Goal: Task Accomplishment & Management: Complete application form

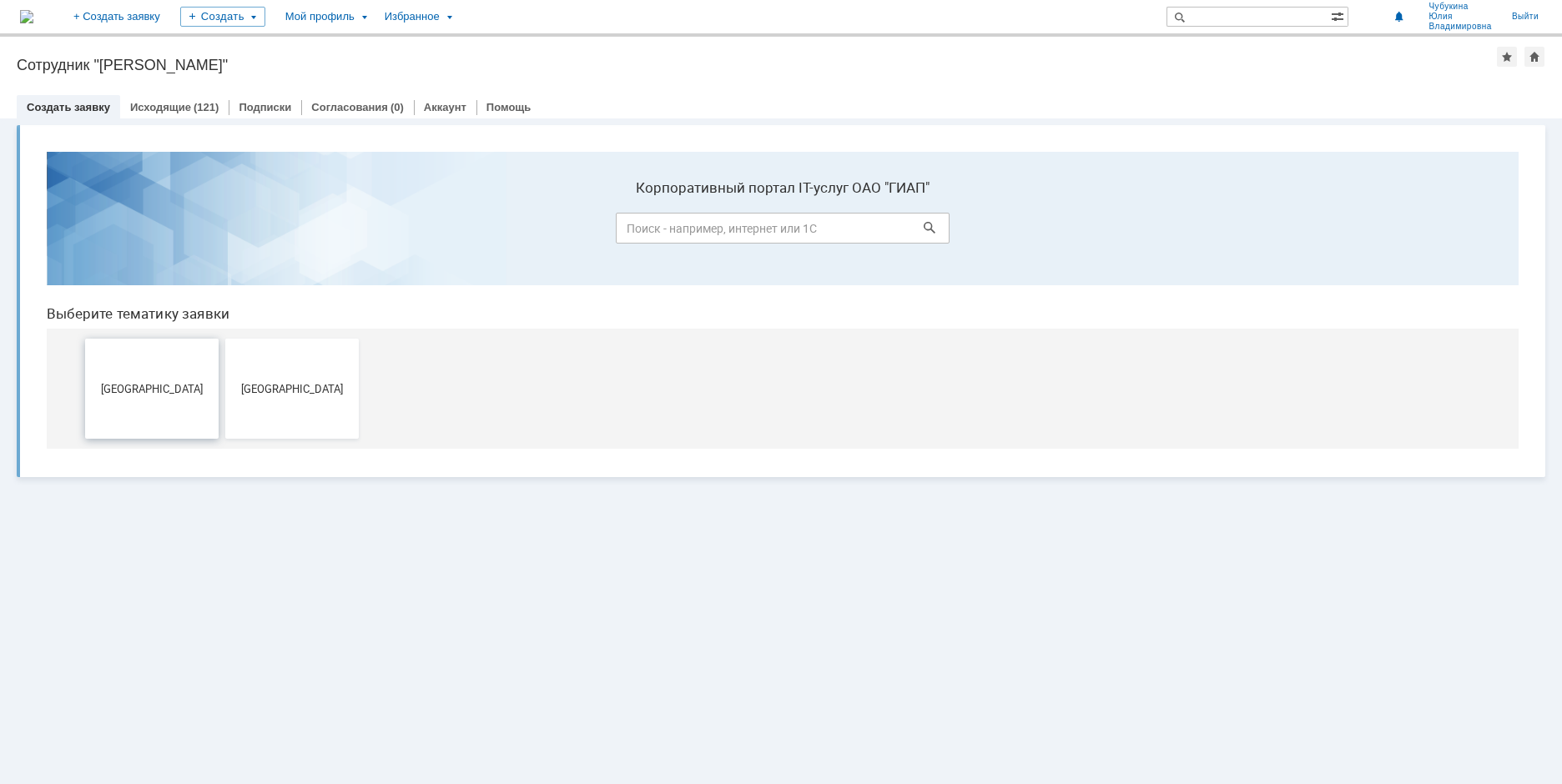
click at [170, 411] on button "[GEOGRAPHIC_DATA]" at bounding box center [152, 388] width 133 height 100
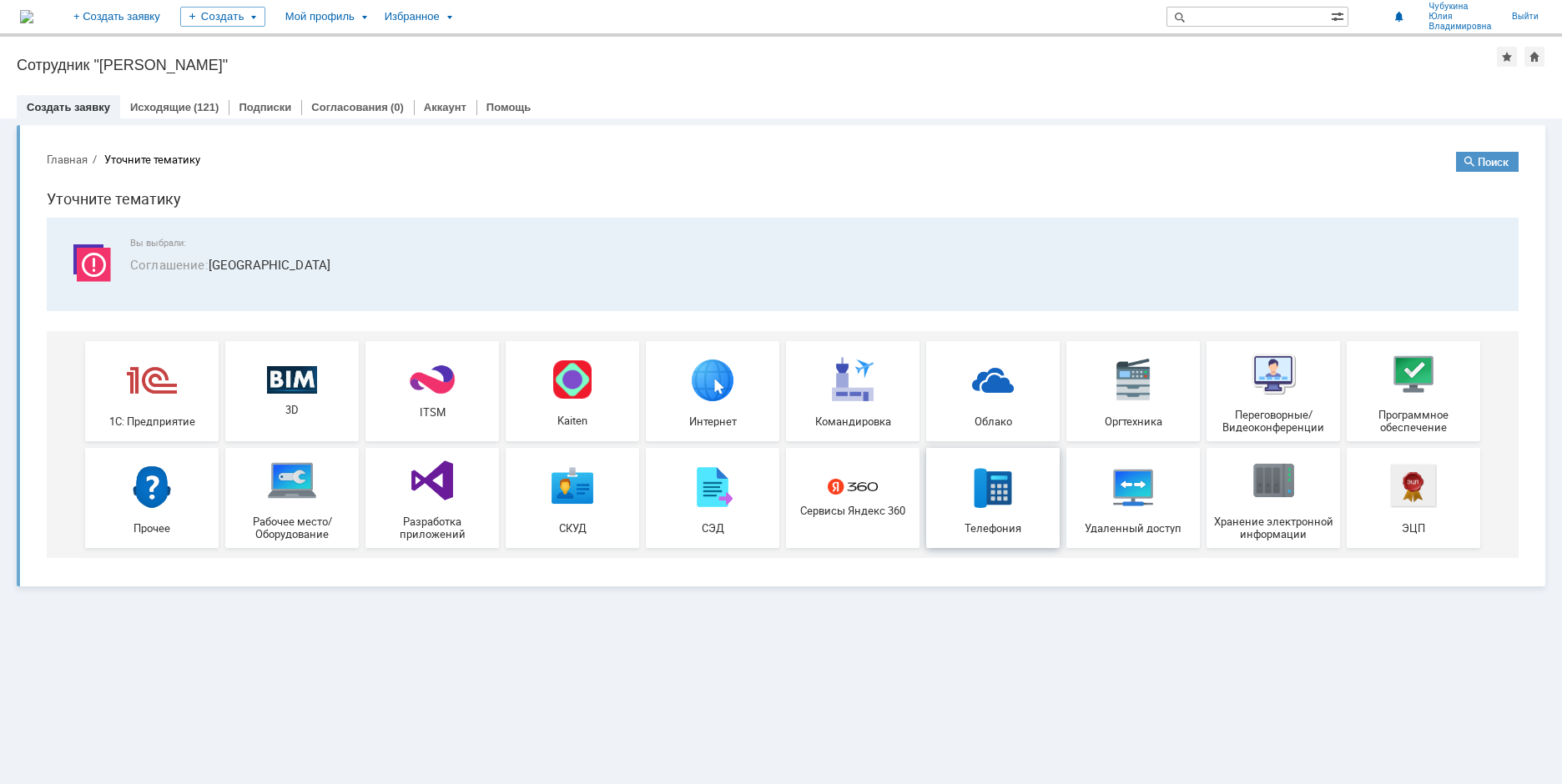
click at [978, 468] on img at bounding box center [992, 486] width 50 height 50
click at [962, 507] on div "Телефония" at bounding box center [993, 498] width 124 height 73
click at [176, 523] on span "Прочее" at bounding box center [152, 527] width 124 height 13
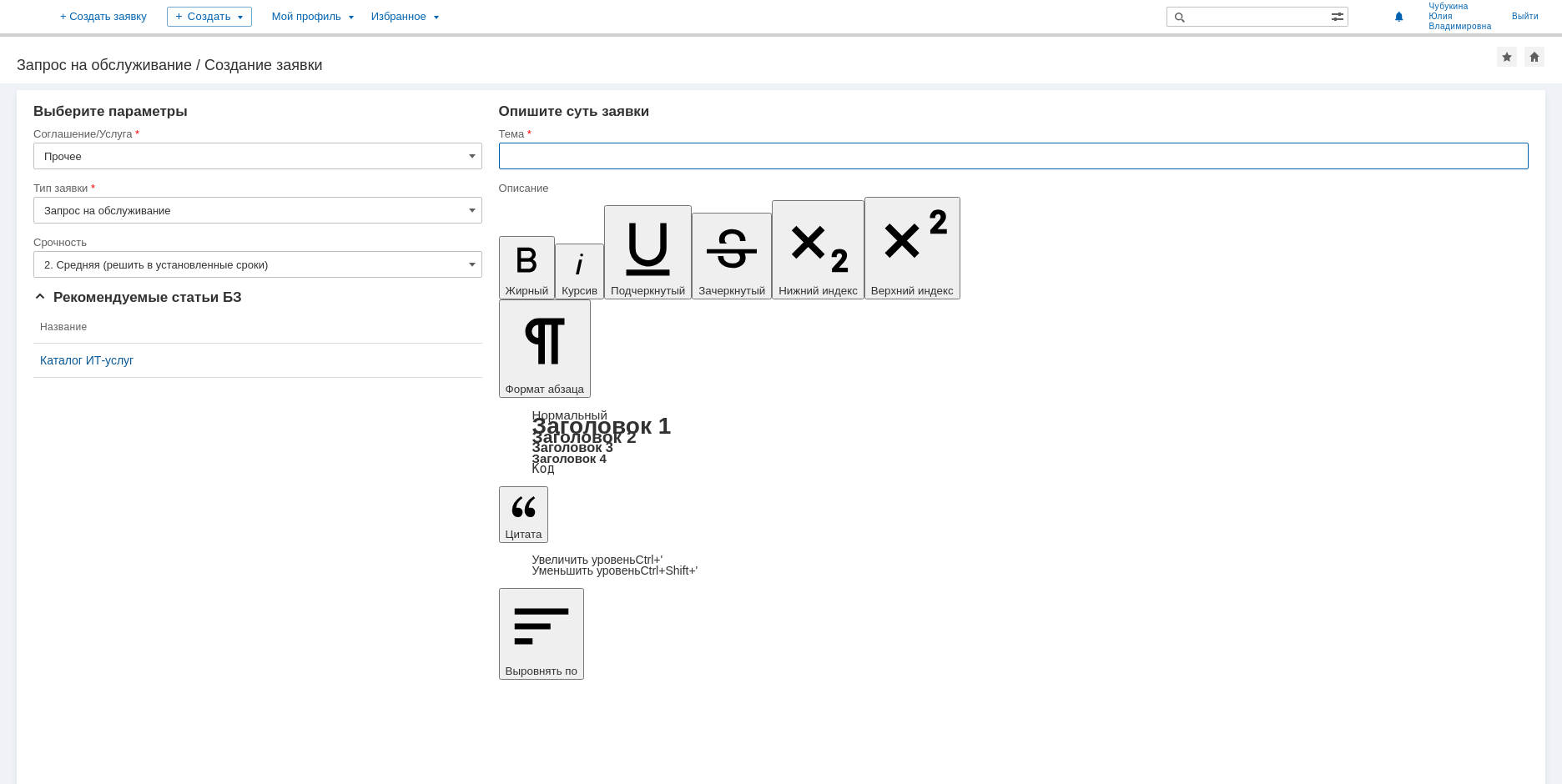
click at [554, 150] on input "text" at bounding box center [1014, 156] width 1030 height 26
click at [641, 165] on input "text" at bounding box center [1014, 156] width 1030 height 26
click at [573, 165] on input "Доступ" at bounding box center [1014, 156] width 1030 height 26
paste input "На диске: Z:\Общее\Регистрация входящих звонков"
drag, startPoint x: 555, startPoint y: 156, endPoint x: 568, endPoint y: 156, distance: 13.0
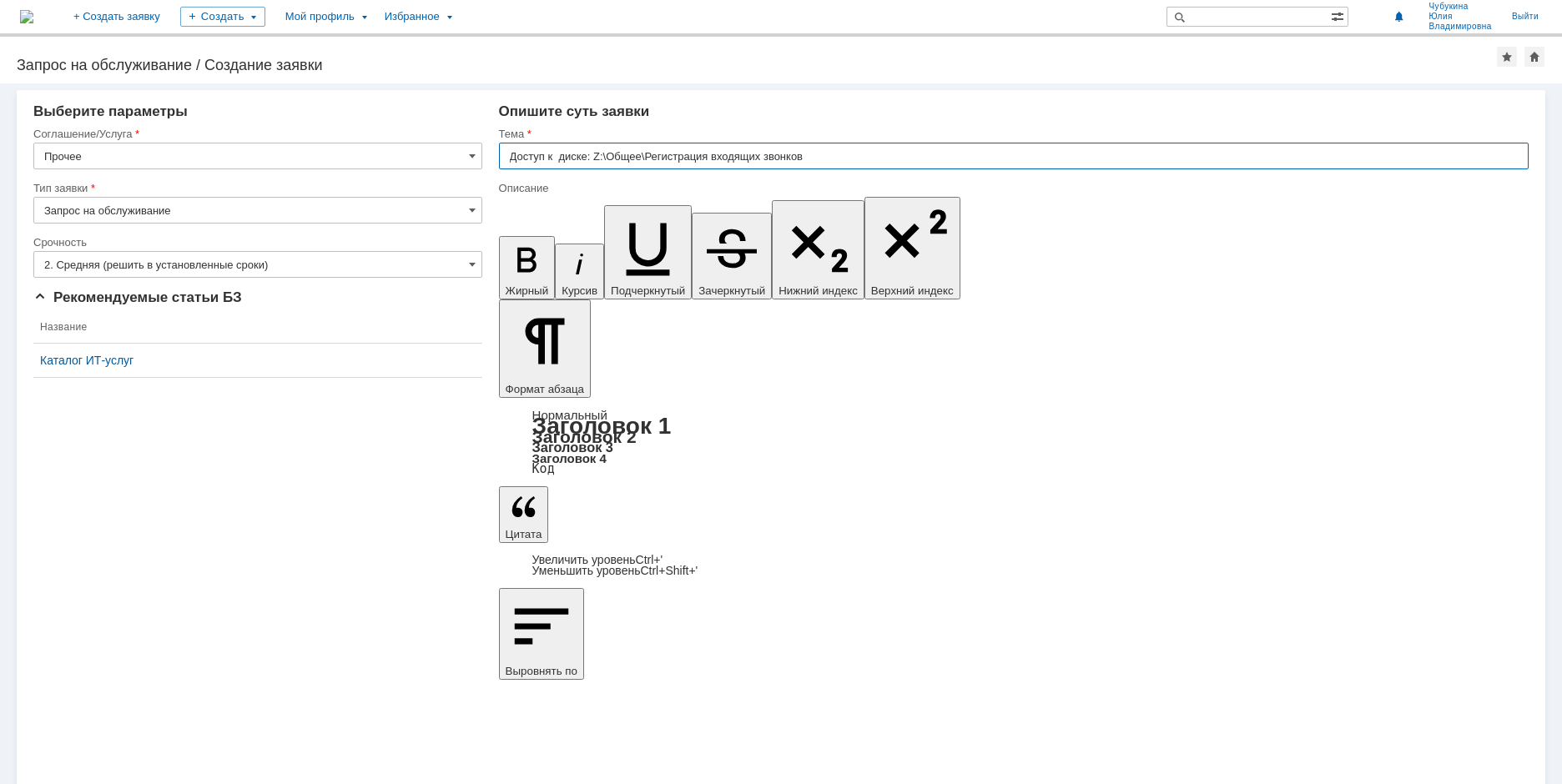
click at [568, 156] on input "Доступ к диске: Z:\Общее\Регистрация входящих звонков" at bounding box center [1014, 156] width 1030 height 26
click at [585, 159] on input "Доступ к диске: Z:\Общее\Регистрация входящих звонков" at bounding box center [1014, 156] width 1030 height 26
type input "Доступ к диску: Z:\Общее\Регистрация входящих звонков"
drag, startPoint x: 646, startPoint y: 154, endPoint x: 771, endPoint y: 158, distance: 125.1
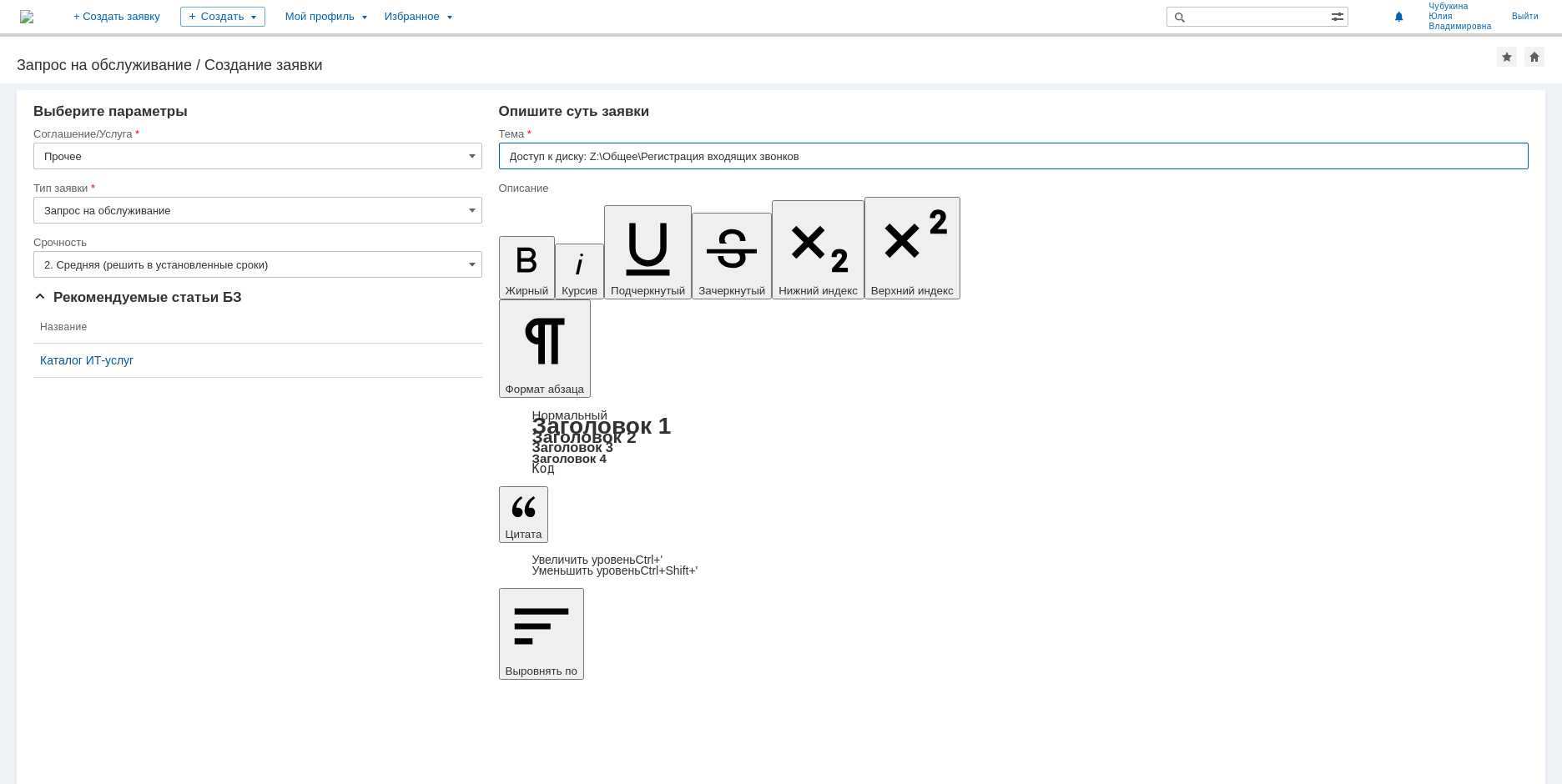
click at [771, 158] on input "Доступ к диску: Z:\Общее\Регистрация входящих звонков" at bounding box center [1014, 156] width 1030 height 26
click at [717, 179] on div at bounding box center [1014, 175] width 1030 height 12
click at [823, 158] on input "Доступ к диску: Z:\Общее\Регистрация входящих звонков" at bounding box center [1014, 156] width 1030 height 26
drag, startPoint x: 823, startPoint y: 158, endPoint x: 644, endPoint y: 153, distance: 179.1
click at [644, 153] on input "Доступ к диску: Z:\Общее\Регистрация входящих звонков" at bounding box center [1014, 156] width 1030 height 26
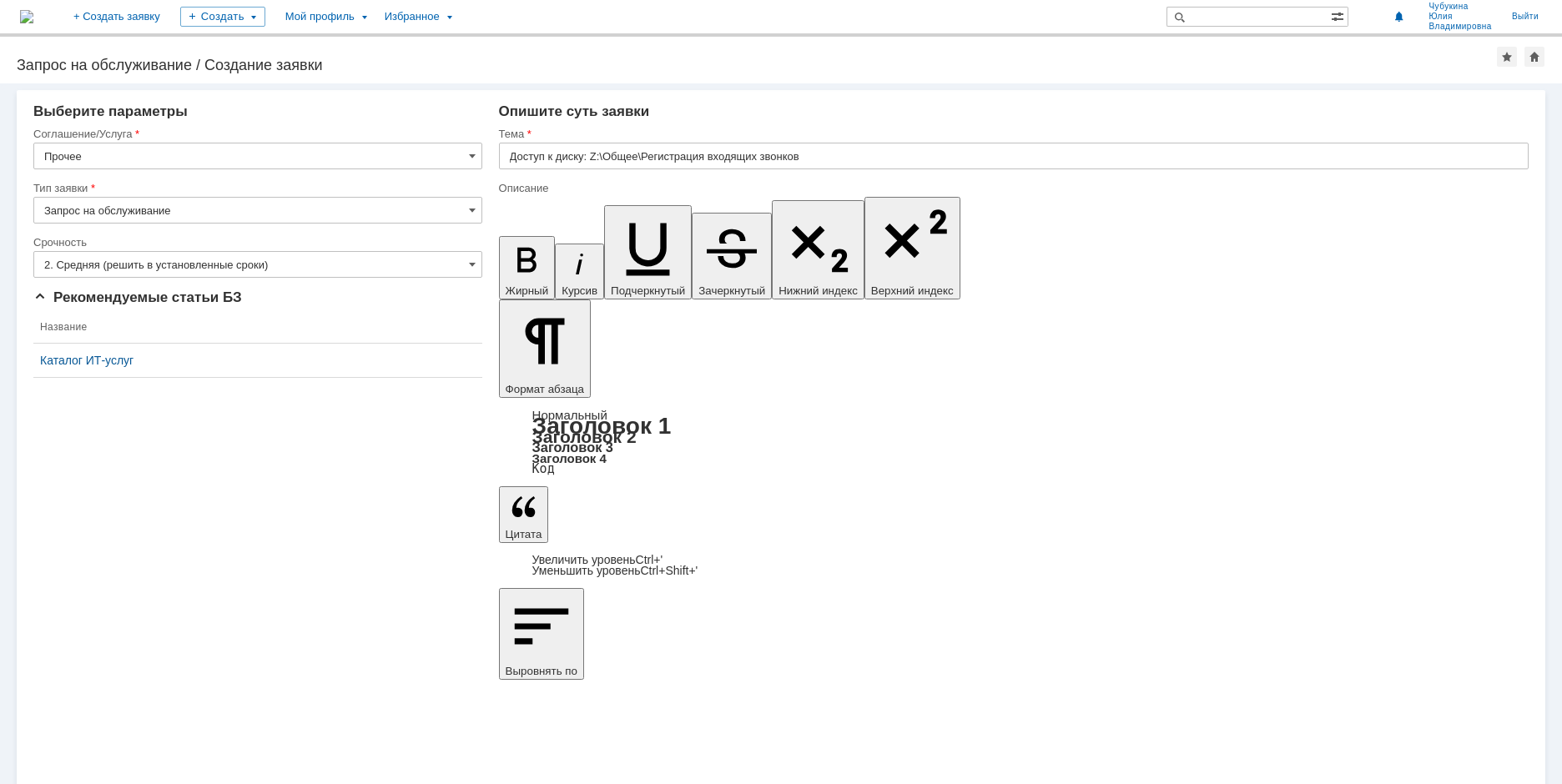
drag, startPoint x: 918, startPoint y: 5865, endPoint x: 899, endPoint y: 5862, distance: 19.2
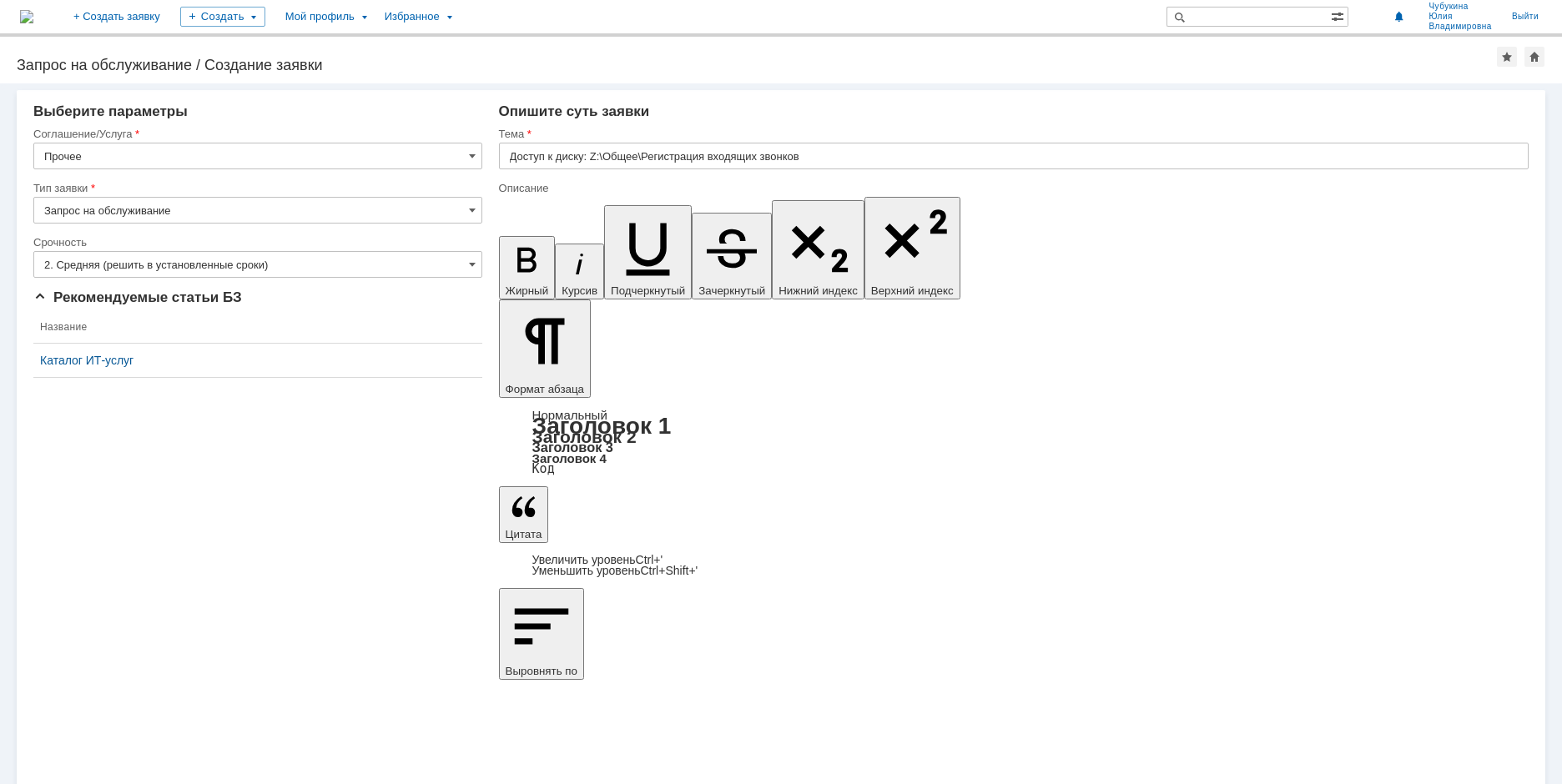
click at [474, 266] on span at bounding box center [472, 265] width 7 height 14
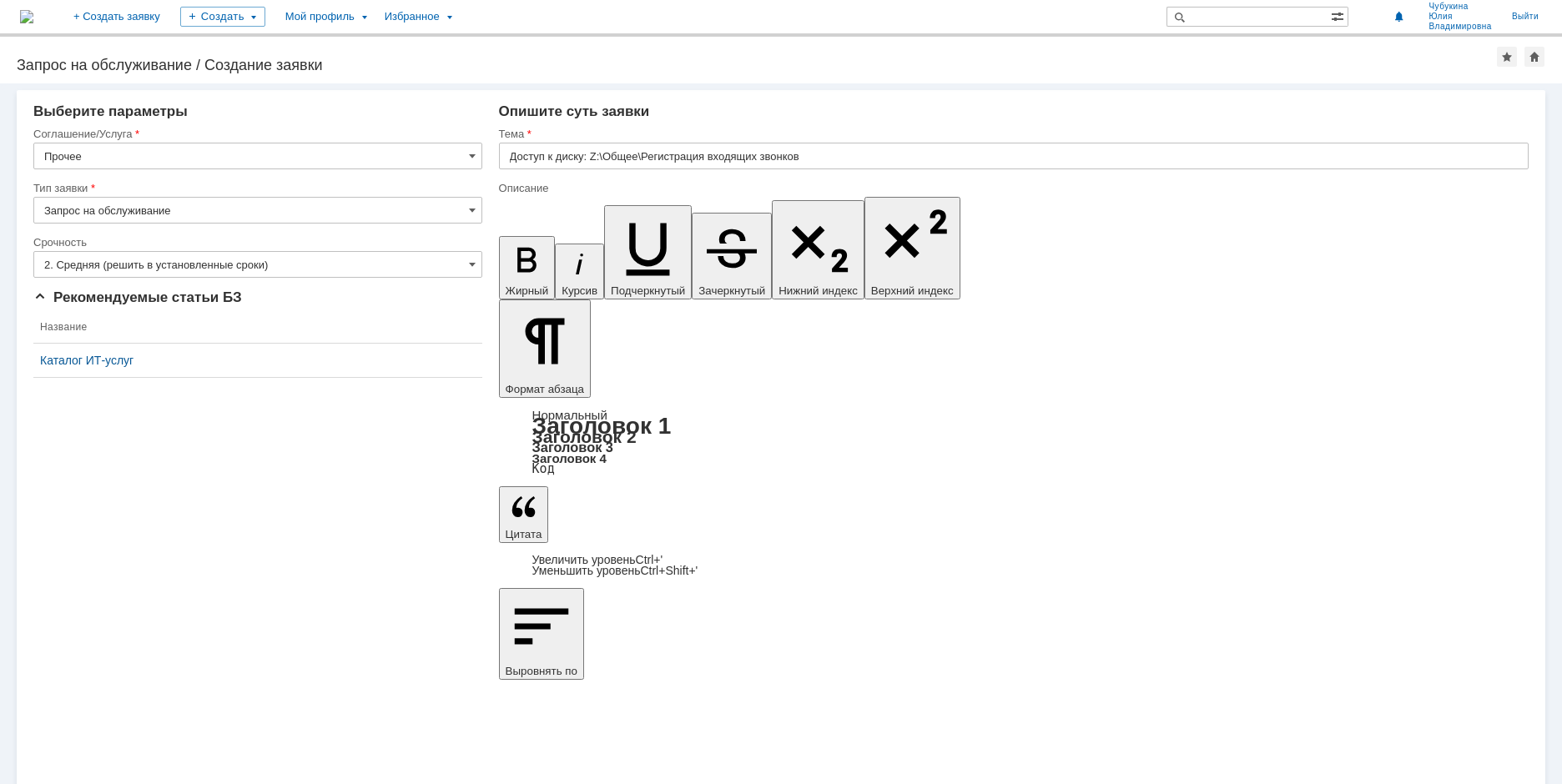
type input "2. Средняя (решить в установленные сроки)"
click at [473, 211] on span at bounding box center [472, 211] width 7 height 14
type input "Запрос на обслуживание"
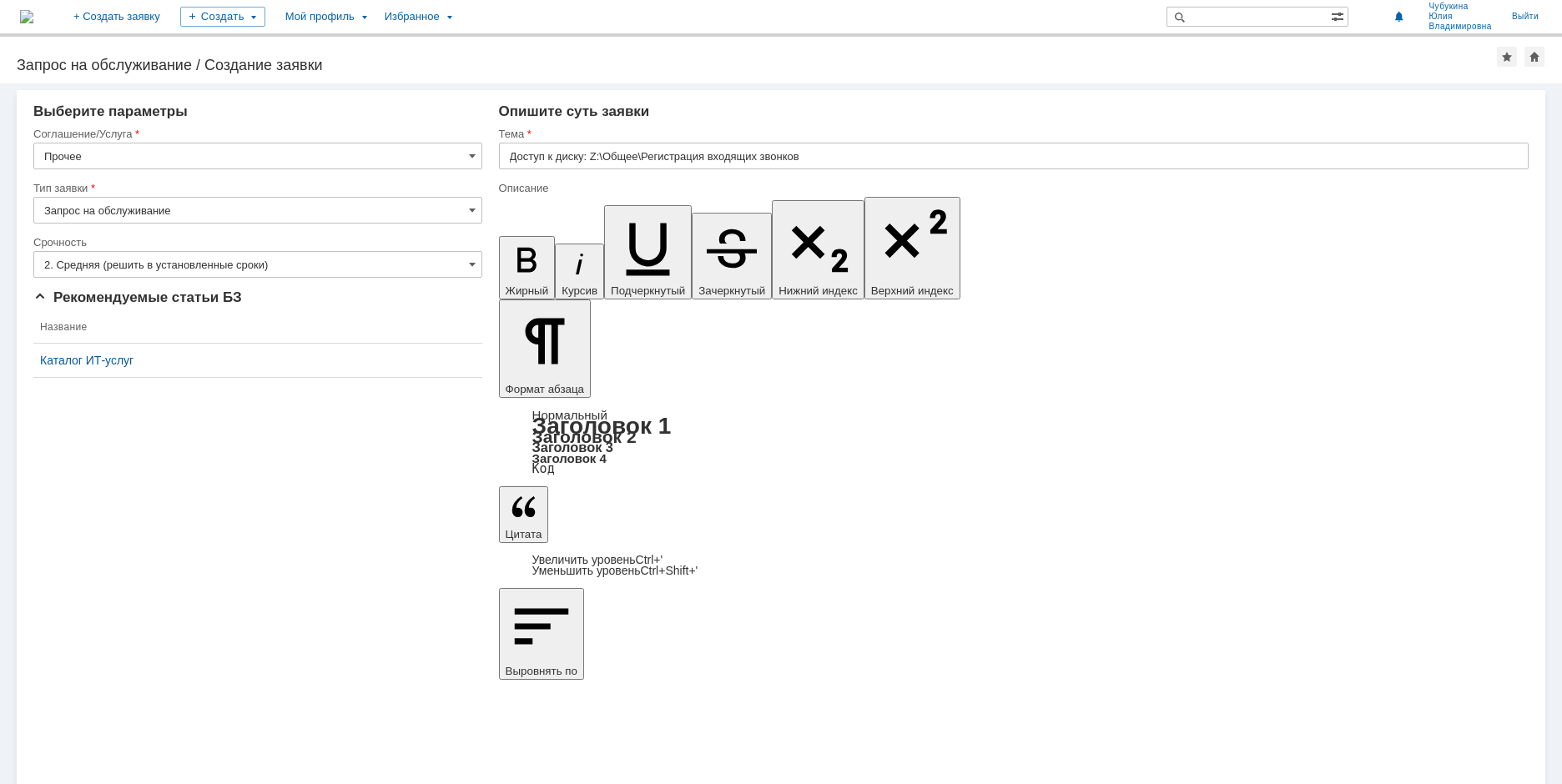
drag, startPoint x: 672, startPoint y: 5861, endPoint x: 815, endPoint y: 5860, distance: 143.0
click at [388, 270] on input "2. Средняя (решить в установленные сроки)" at bounding box center [258, 264] width 449 height 26
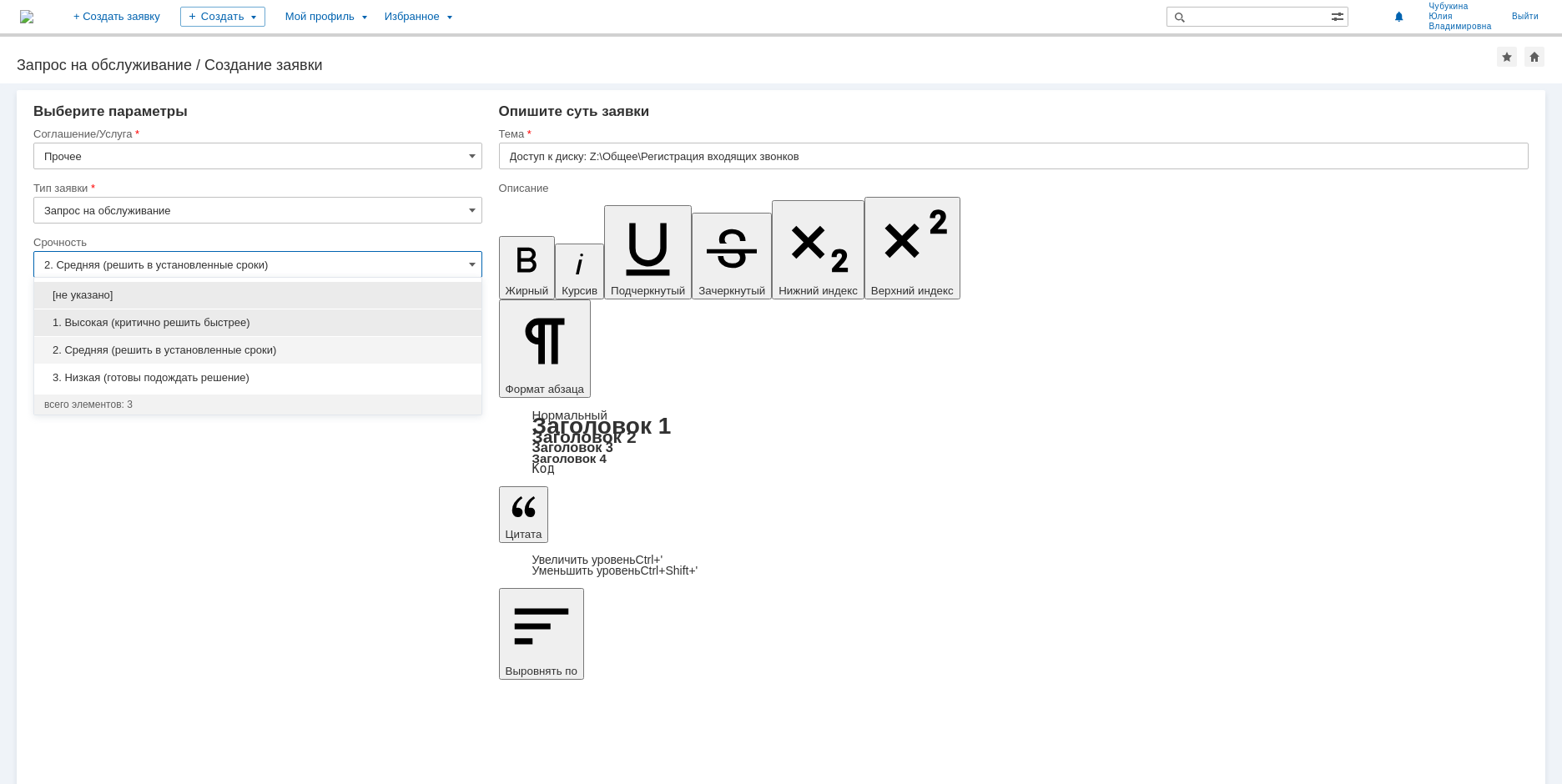
click at [357, 322] on span "1. Высокая (критично решить быстрее)" at bounding box center [258, 323] width 428 height 14
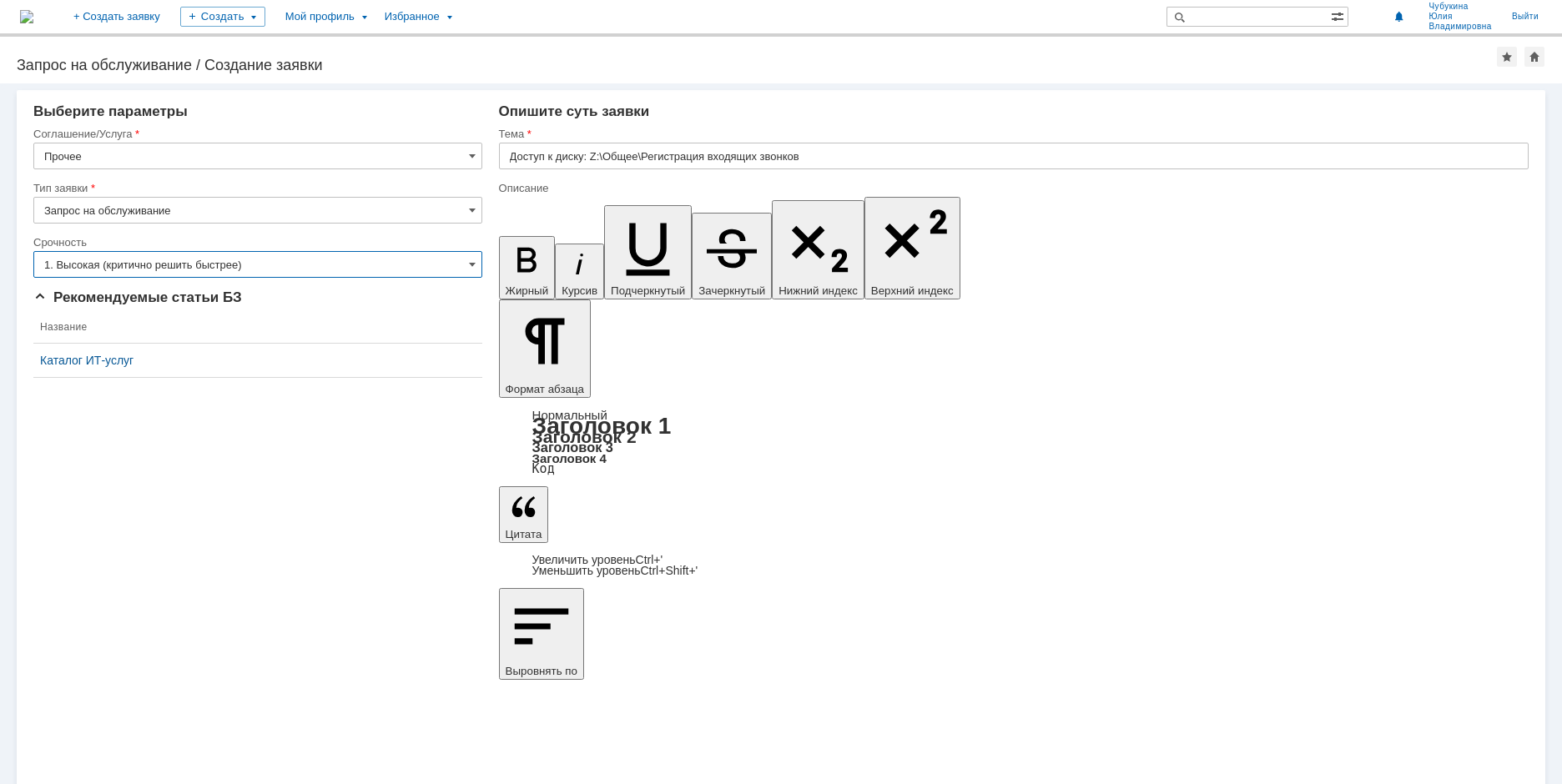
click at [456, 269] on input "1. Высокая (критично решить быстрее)" at bounding box center [258, 264] width 449 height 26
click at [455, 268] on input "1. Высокая (критично решить быстрее)" at bounding box center [258, 264] width 449 height 26
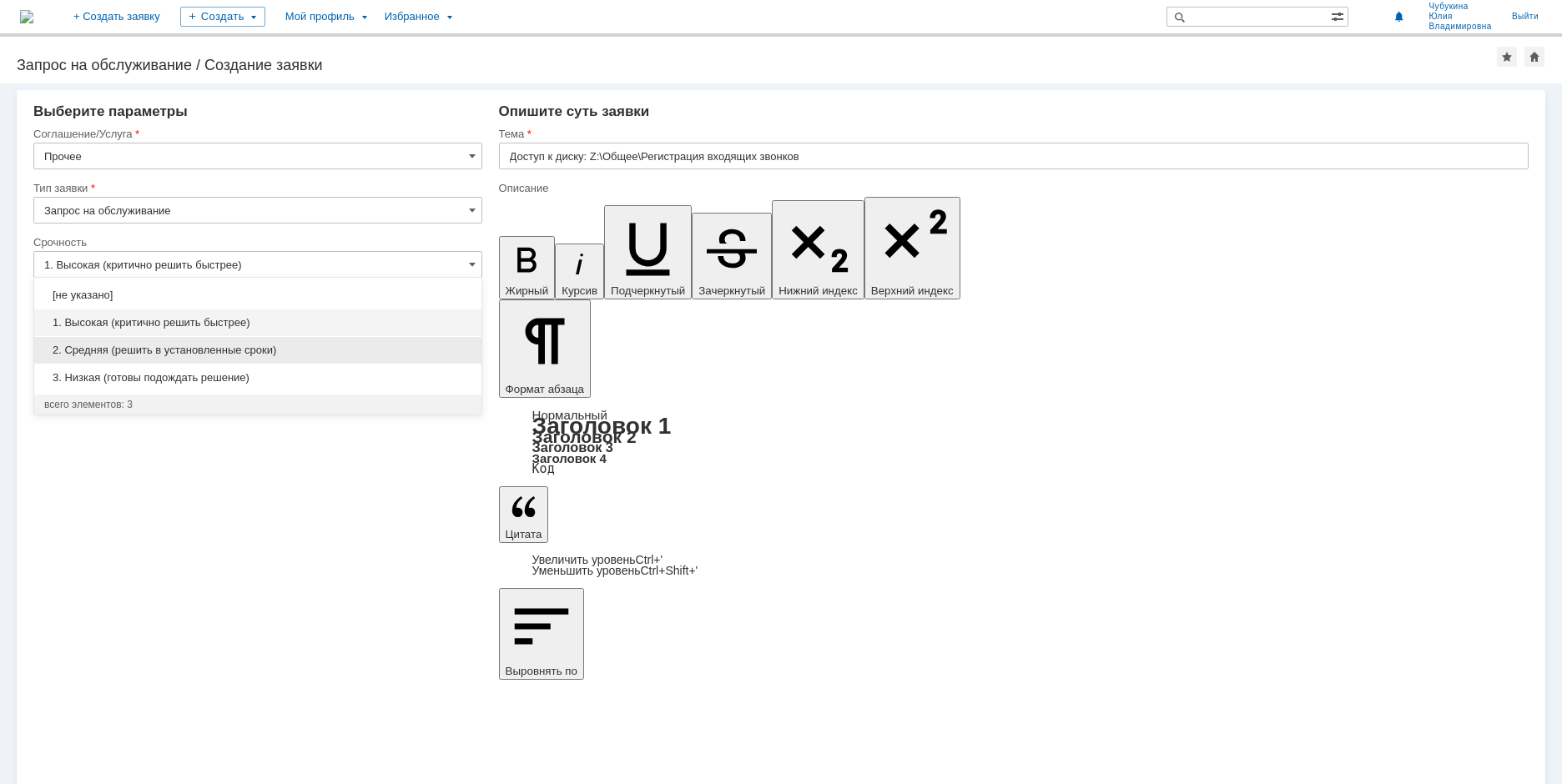
click at [404, 336] on div "2. Средняя (решить в установленные сроки)" at bounding box center [258, 350] width 447 height 27
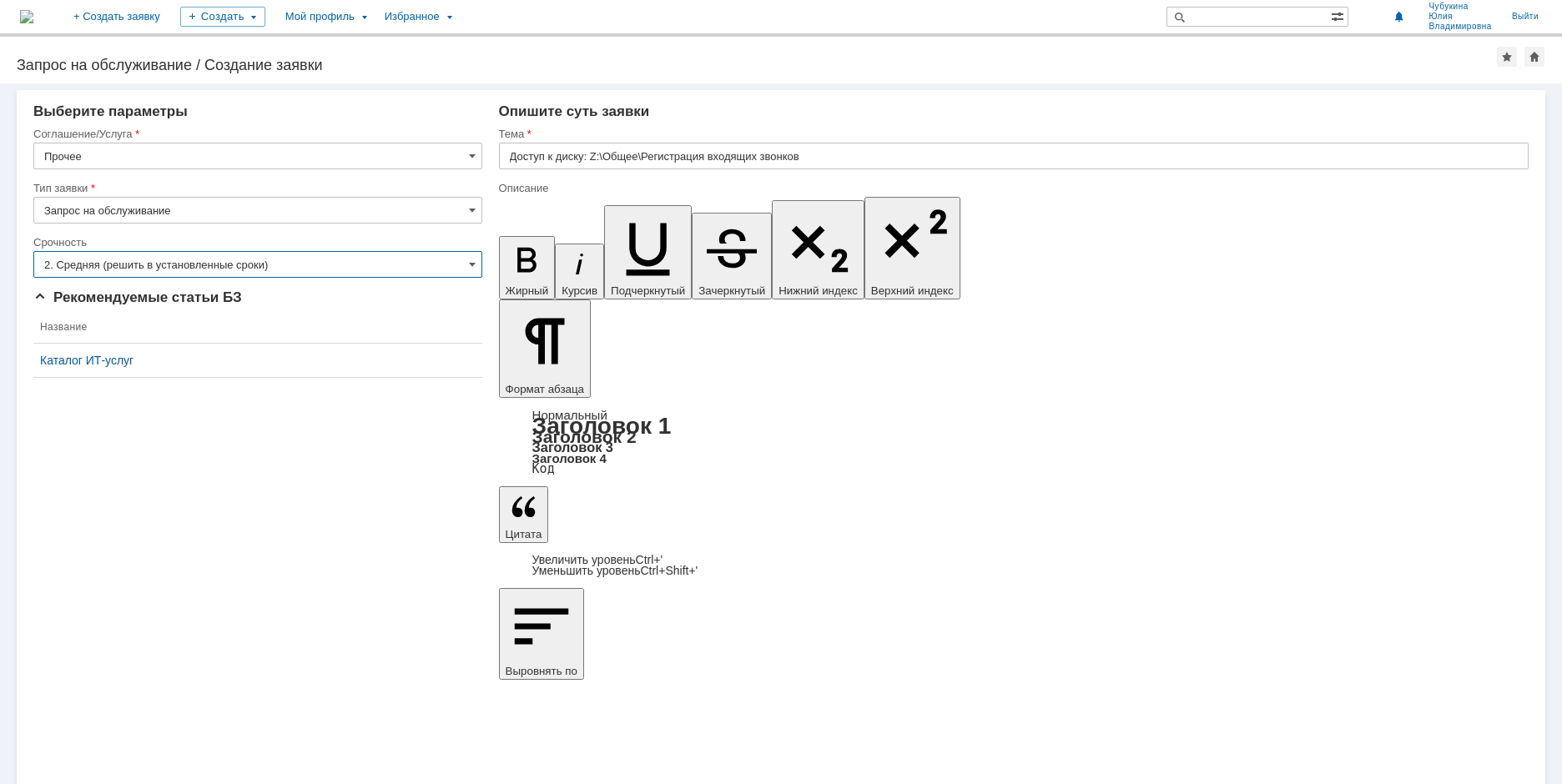
type input "2. Средняя (решить в установленные сроки)"
